Goal: Find specific page/section: Find specific page/section

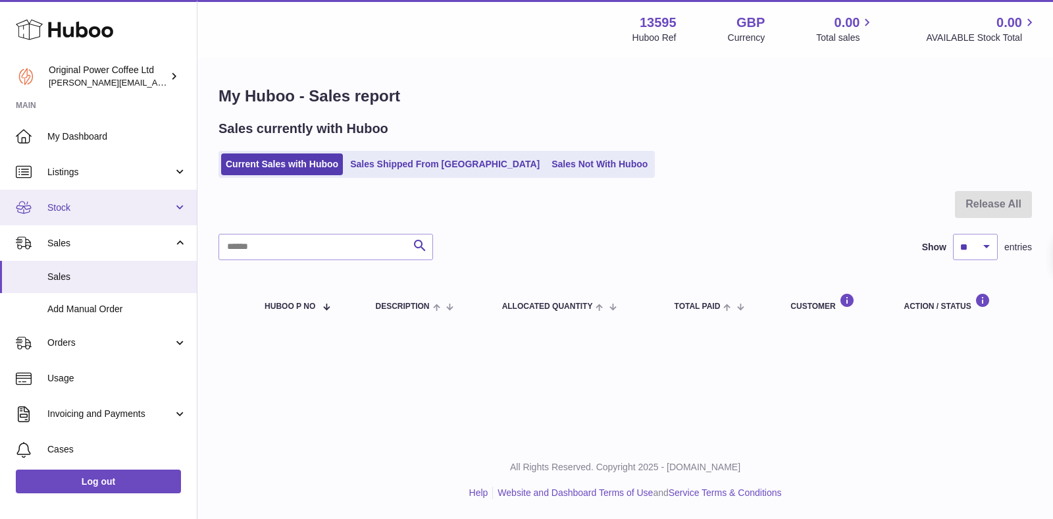
click at [51, 208] on span "Stock" at bounding box center [110, 207] width 126 height 13
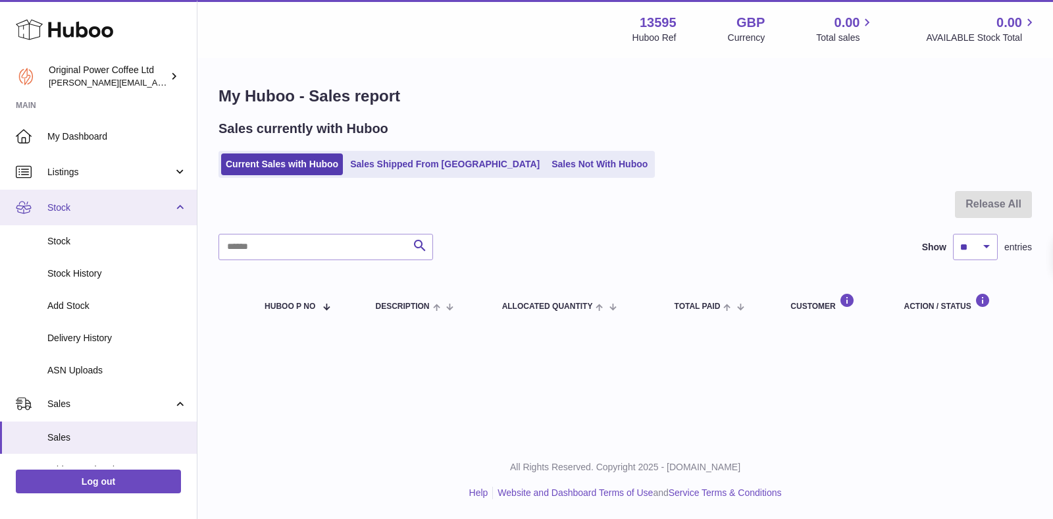
click at [64, 201] on span "Stock" at bounding box center [110, 207] width 126 height 13
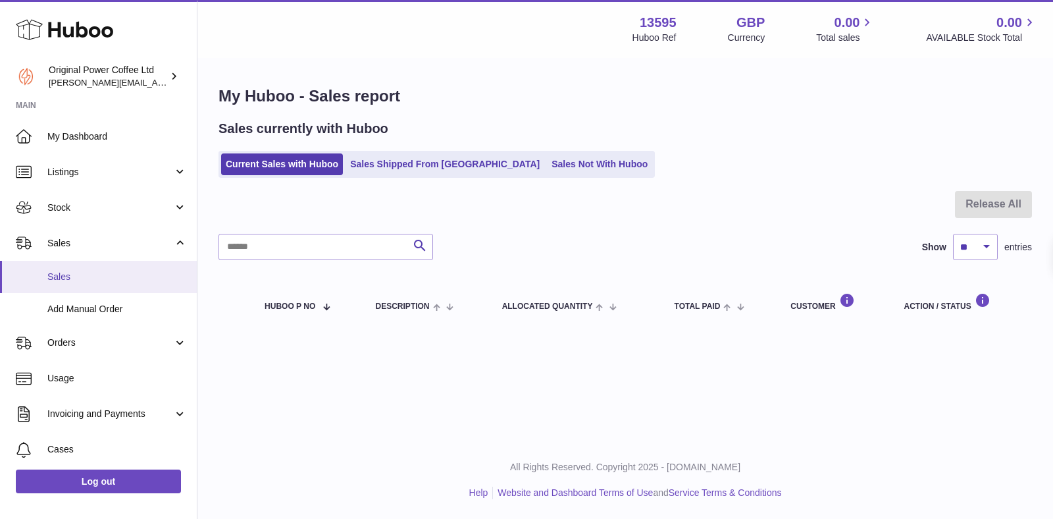
click at [68, 280] on span "Sales" at bounding box center [117, 276] width 140 height 13
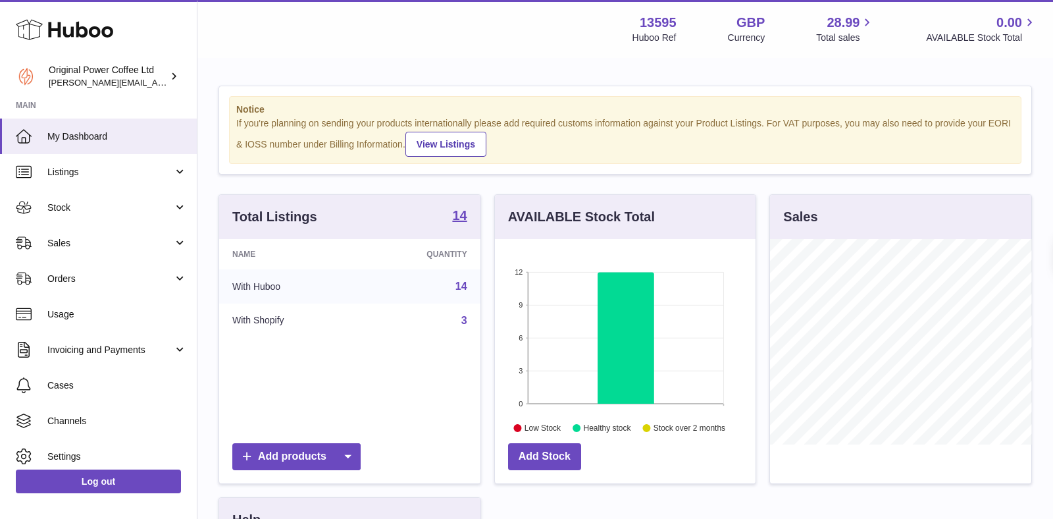
scroll to position [205, 261]
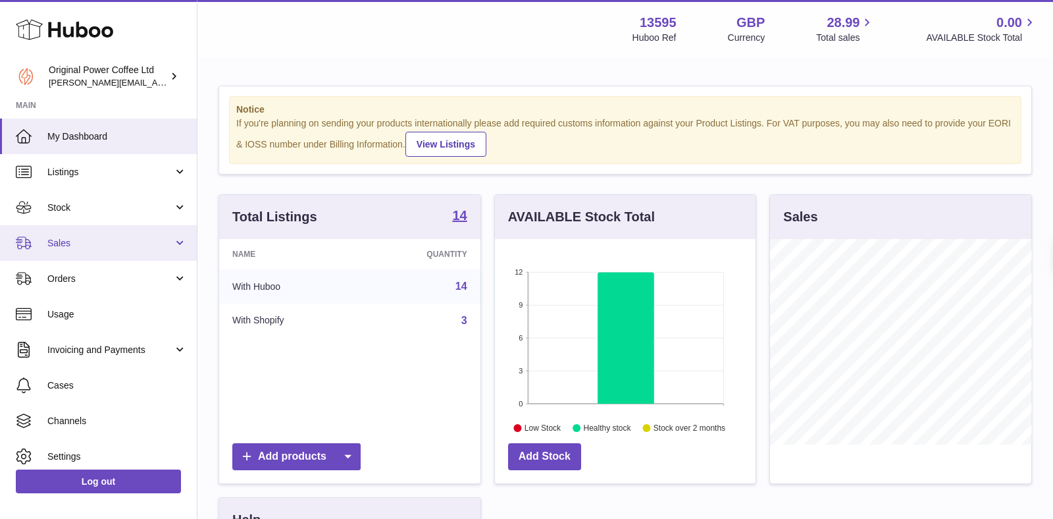
click at [70, 250] on link "Sales" at bounding box center [98, 243] width 197 height 36
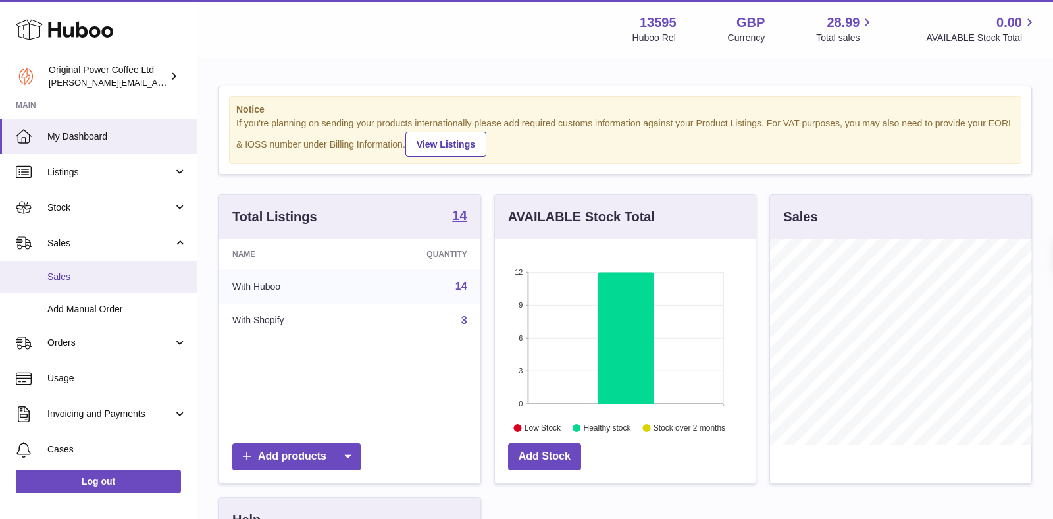
click at [70, 271] on span "Sales" at bounding box center [117, 276] width 140 height 13
